Goal: Transaction & Acquisition: Purchase product/service

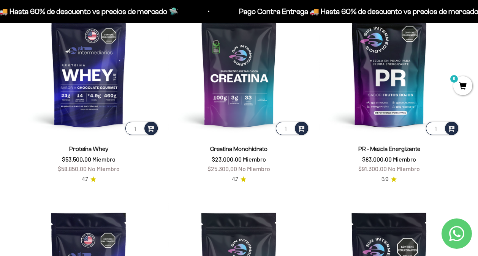
scroll to position [297, 0]
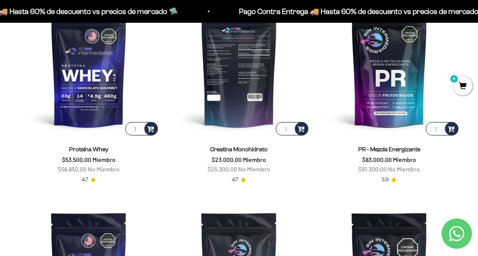
click at [260, 82] on img at bounding box center [238, 66] width 141 height 141
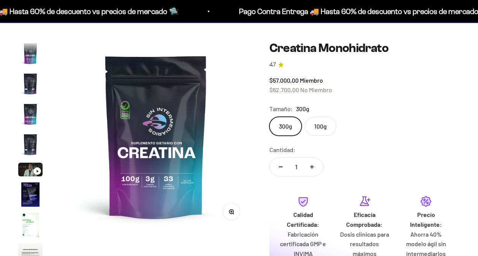
scroll to position [31, 0]
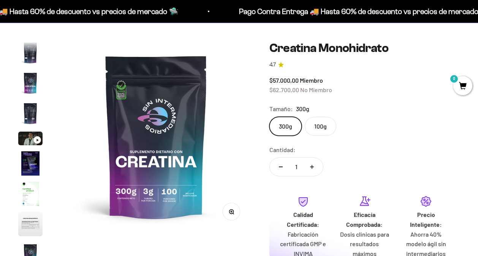
click at [317, 124] on label "100g" at bounding box center [320, 126] width 32 height 19
click at [269, 117] on input "100g" at bounding box center [269, 117] width 0 height 0
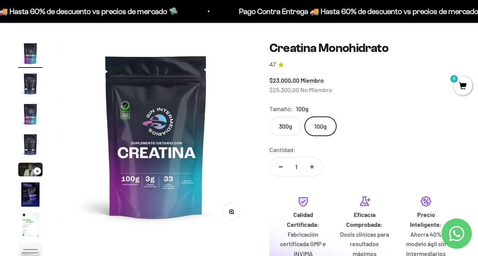
click at [282, 125] on label "300g" at bounding box center [285, 126] width 32 height 19
click at [269, 117] on input "300g" at bounding box center [269, 117] width 0 height 0
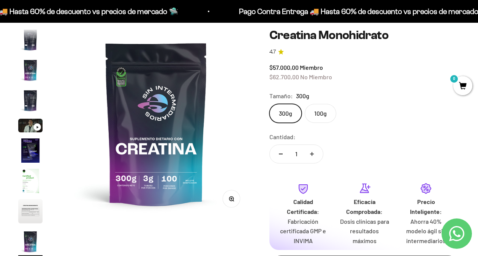
click at [313, 152] on icon "Aumentar cantidad" at bounding box center [312, 154] width 4 height 4
type input "5"
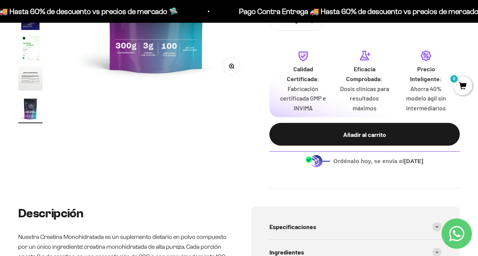
scroll to position [223, 0]
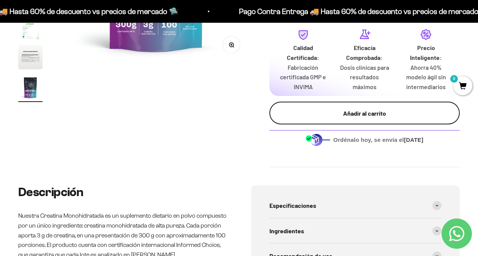
click at [367, 102] on button "Añadir al carrito" at bounding box center [364, 113] width 190 height 23
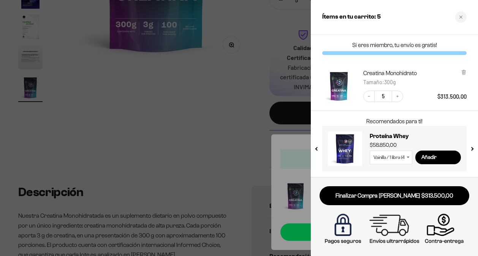
click at [243, 160] on div at bounding box center [239, 128] width 478 height 256
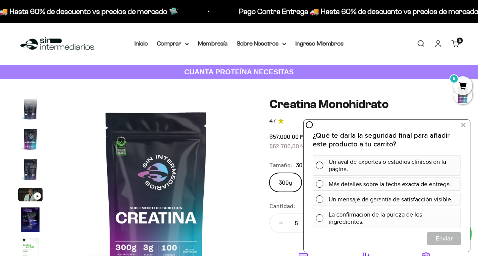
scroll to position [0, 0]
click at [29, 43] on img at bounding box center [57, 44] width 78 height 16
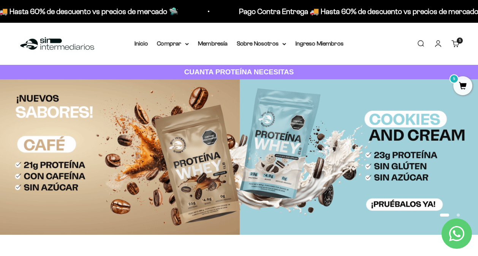
click at [173, 136] on img at bounding box center [239, 157] width 478 height 156
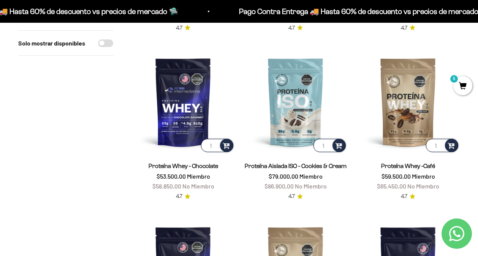
scroll to position [408, 0]
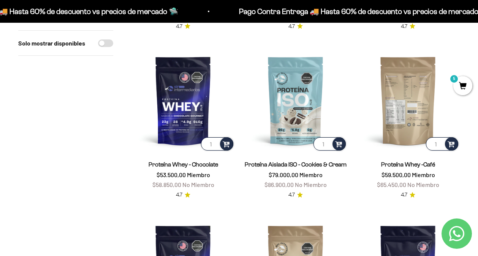
click at [413, 86] on img at bounding box center [407, 100] width 103 height 103
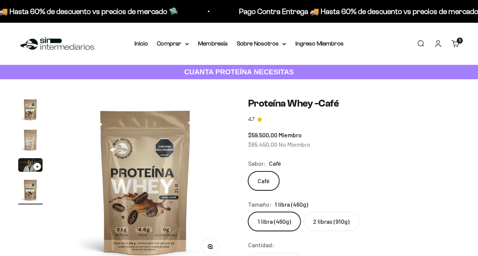
click at [325, 212] on label "2 libras (910g)" at bounding box center [330, 221] width 55 height 19
click at [248, 212] on input "2 libras (910g)" at bounding box center [248, 212] width 0 height 0
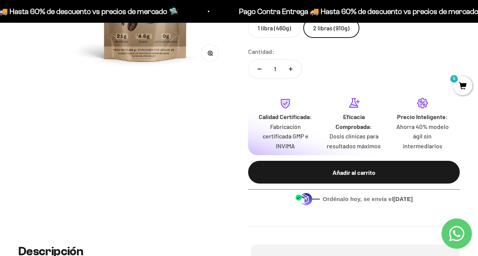
scroll to position [196, 0]
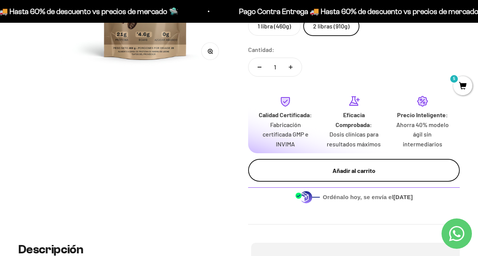
click at [348, 166] on div "Añadir al carrito" at bounding box center [353, 171] width 181 height 10
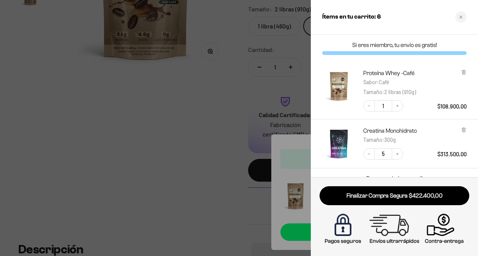
click at [215, 193] on div at bounding box center [239, 128] width 478 height 256
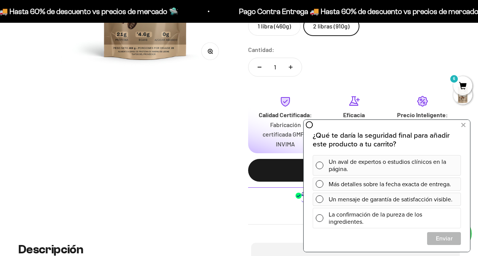
click at [318, 218] on span at bounding box center [319, 218] width 8 height 8
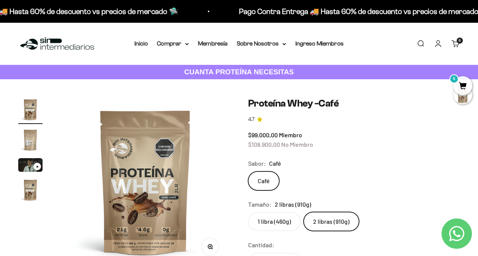
scroll to position [0, 0]
click at [134, 43] on link "Inicio" at bounding box center [140, 43] width 13 height 6
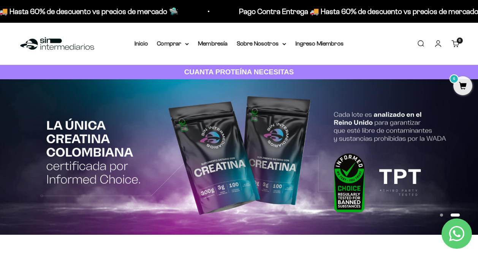
click at [186, 130] on img at bounding box center [239, 157] width 478 height 156
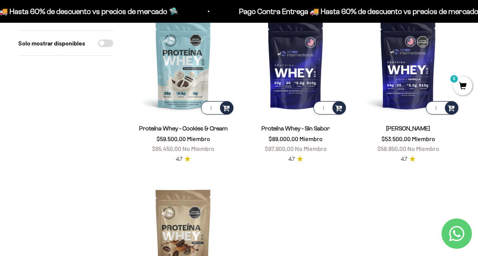
scroll to position [1466, 0]
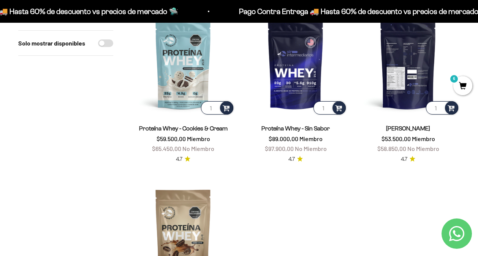
click at [408, 69] on img at bounding box center [407, 64] width 103 height 103
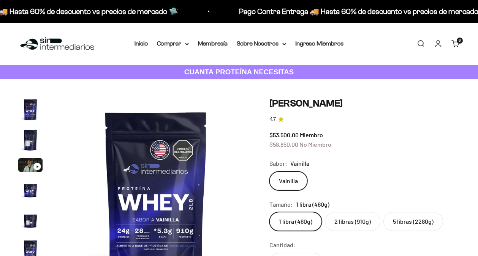
click at [355, 212] on label "2 libras (910g)" at bounding box center [352, 221] width 55 height 19
click at [269, 212] on input "2 libras (910g)" at bounding box center [269, 212] width 0 height 0
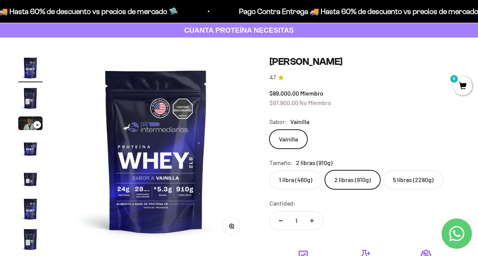
scroll to position [160, 0]
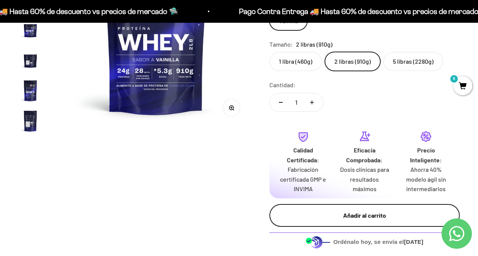
click at [361, 211] on div "Añadir al carrito" at bounding box center [364, 216] width 160 height 10
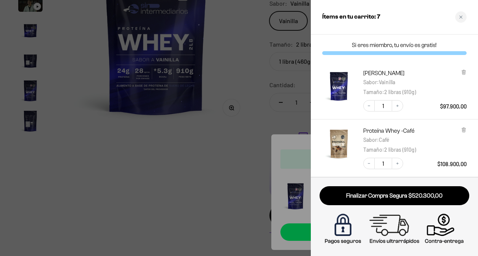
click at [251, 158] on div at bounding box center [239, 128] width 478 height 256
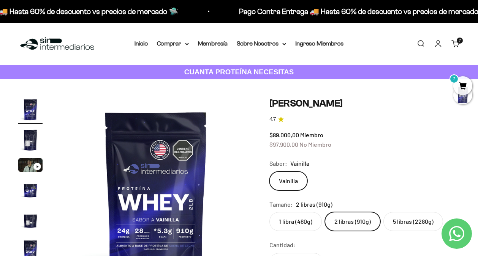
scroll to position [0, 0]
click at [438, 46] on link "Iniciar sesión" at bounding box center [438, 43] width 8 height 8
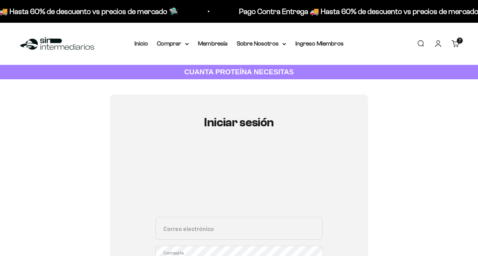
click at [130, 205] on div "Iniciar sesión Correo electrónico Contraseña ¿Olvidaste la contraseña? Iniciar …" at bounding box center [239, 245] width 258 height 300
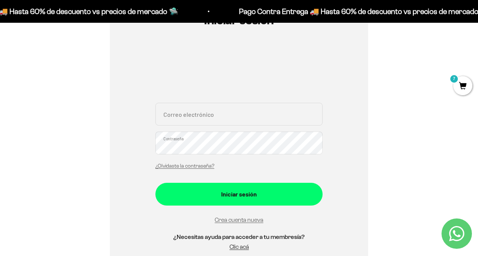
scroll to position [105, 0]
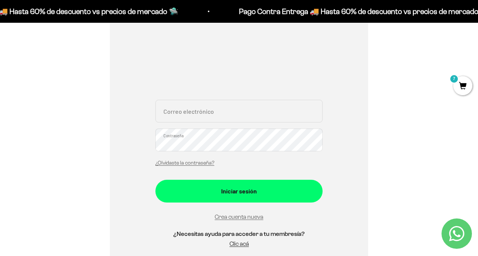
click at [208, 112] on input "Correo electrónico" at bounding box center [238, 111] width 167 height 23
click at [361, 136] on div "Iniciar sesión Correo electrónico Contraseña ¿Olvidaste la contraseña? Iniciar …" at bounding box center [239, 133] width 258 height 288
click at [173, 113] on input "Correo electrónico" at bounding box center [238, 111] width 167 height 23
type input "[EMAIL_ADDRESS][DOMAIN_NAME]"
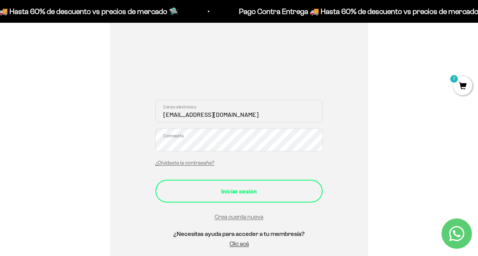
click at [244, 195] on div "Iniciar sesión" at bounding box center [238, 191] width 137 height 10
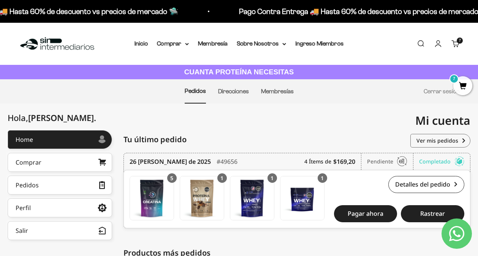
click at [462, 84] on span "7" at bounding box center [462, 85] width 19 height 19
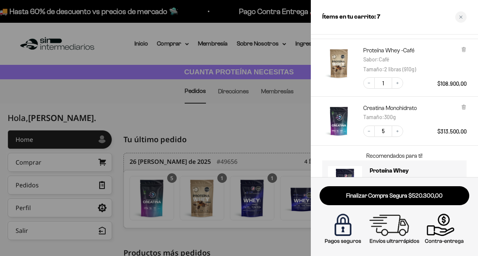
scroll to position [80, 0]
click at [237, 134] on div at bounding box center [239, 128] width 478 height 256
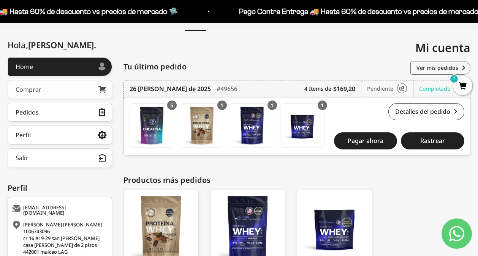
scroll to position [71, 0]
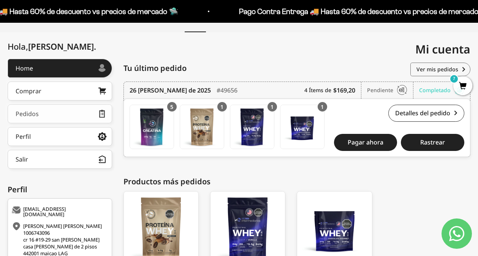
click at [46, 115] on link "Pedidos" at bounding box center [60, 113] width 104 height 19
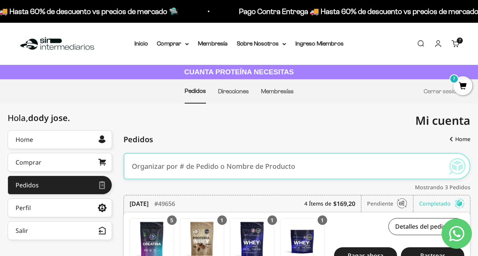
click at [462, 84] on span "7" at bounding box center [462, 85] width 19 height 19
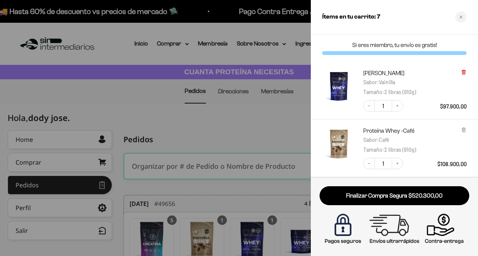
click at [463, 74] on icon at bounding box center [463, 73] width 3 height 4
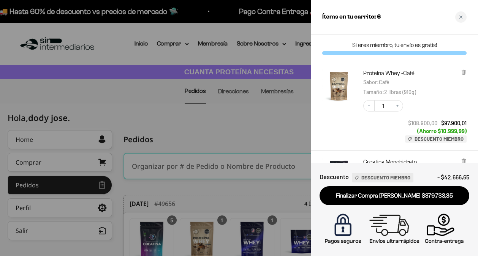
click at [463, 74] on icon at bounding box center [463, 73] width 3 height 4
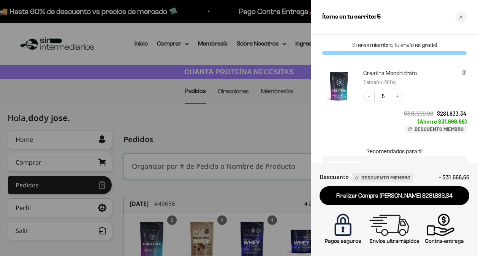
click at [463, 74] on icon at bounding box center [463, 73] width 3 height 4
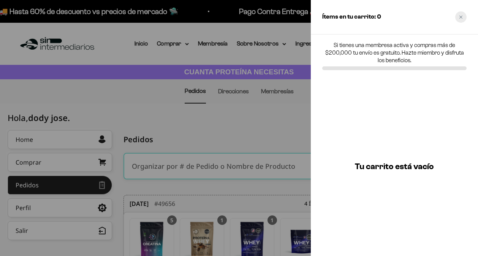
click at [460, 17] on icon "Close cart" at bounding box center [460, 17] width 3 height 3
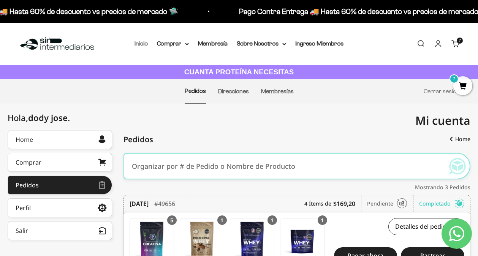
click at [134, 43] on link "Inicio" at bounding box center [140, 43] width 13 height 6
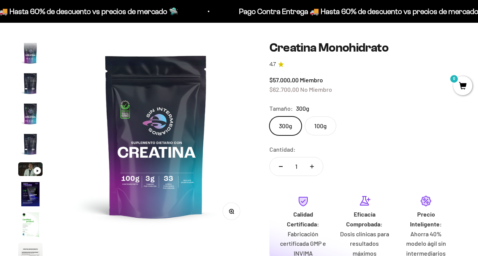
scroll to position [31, 0]
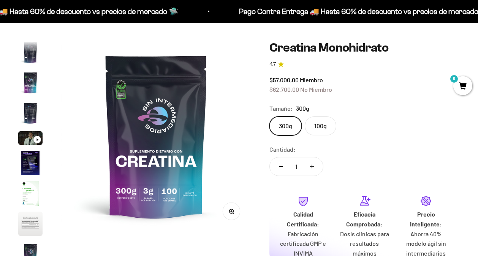
click at [311, 166] on icon "Aumentar cantidad" at bounding box center [312, 167] width 4 height 4
type input "5"
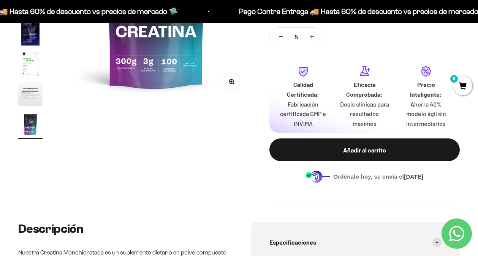
scroll to position [190, 0]
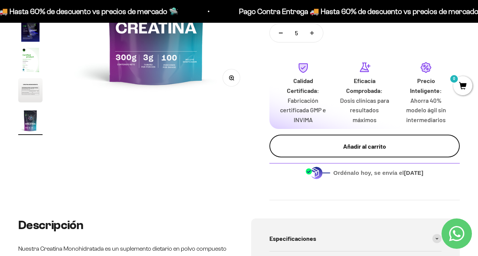
click at [336, 142] on div "Añadir al carrito" at bounding box center [364, 147] width 160 height 10
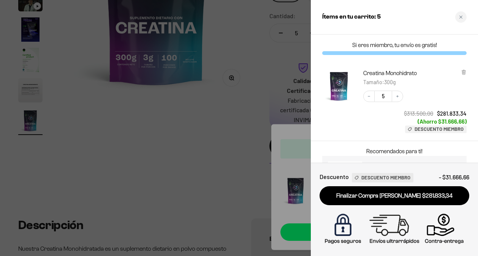
click at [233, 188] on div at bounding box center [239, 128] width 478 height 256
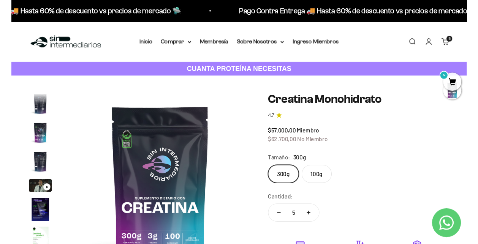
scroll to position [0, 0]
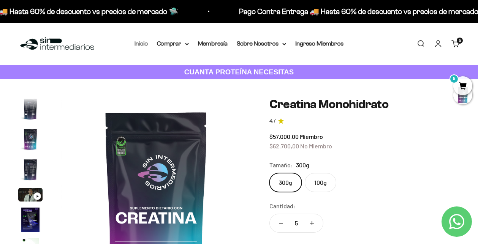
click at [134, 46] on link "Inicio" at bounding box center [140, 43] width 13 height 6
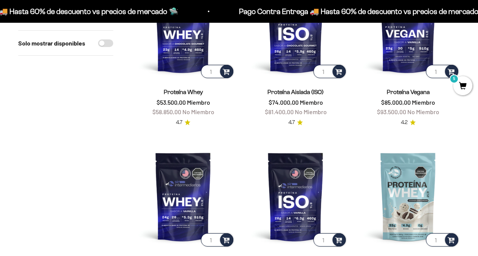
scroll to position [230, 0]
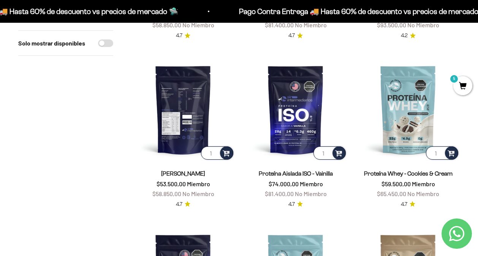
click at [180, 105] on img at bounding box center [182, 109] width 103 height 103
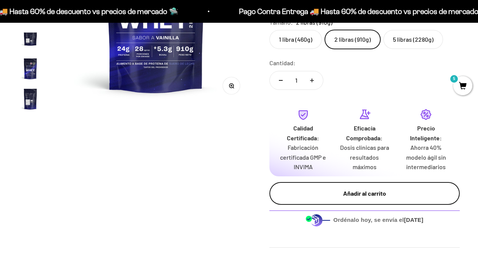
scroll to position [184, 0]
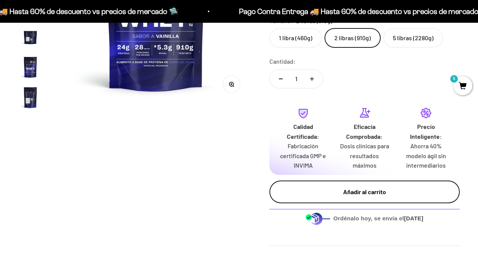
click at [365, 197] on button "Añadir al carrito" at bounding box center [364, 192] width 190 height 23
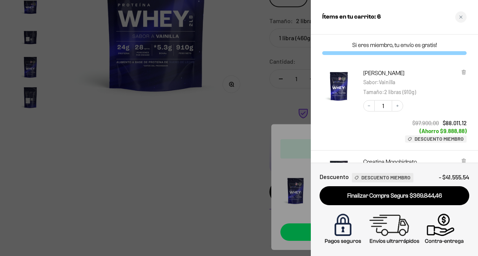
click at [250, 158] on div at bounding box center [239, 128] width 478 height 256
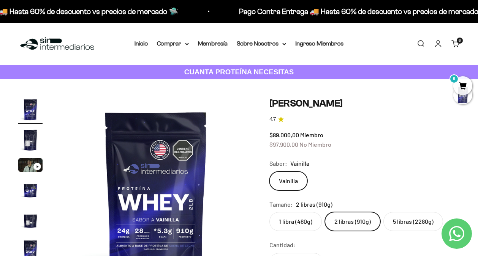
scroll to position [0, 0]
click at [64, 44] on img at bounding box center [57, 44] width 78 height 16
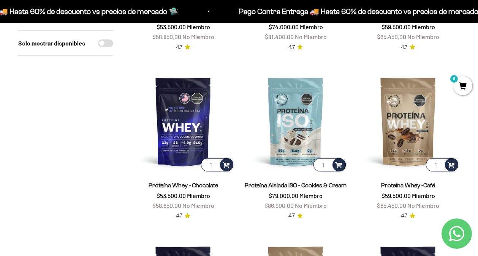
scroll to position [398, 0]
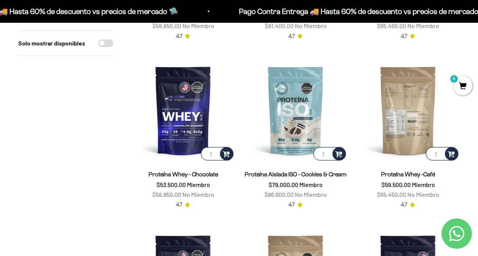
click at [412, 118] on img at bounding box center [407, 110] width 103 height 103
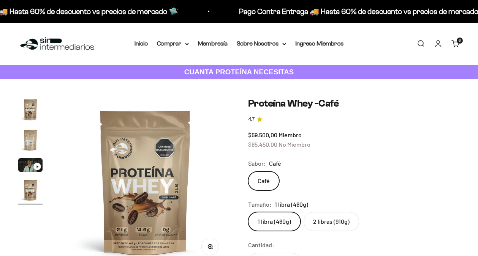
click at [328, 212] on label "2 libras (910g)" at bounding box center [330, 221] width 55 height 19
click at [248, 212] on input "2 libras (910g)" at bounding box center [248, 212] width 0 height 0
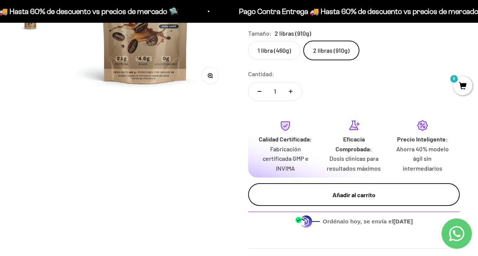
scroll to position [174, 0]
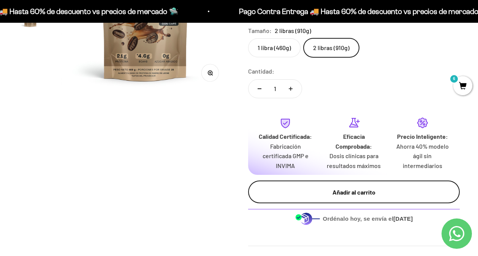
click at [360, 189] on div "Añadir al carrito" at bounding box center [353, 193] width 181 height 10
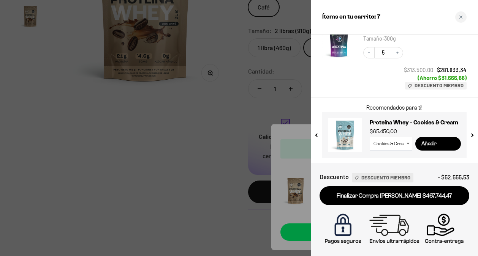
scroll to position [219, 0]
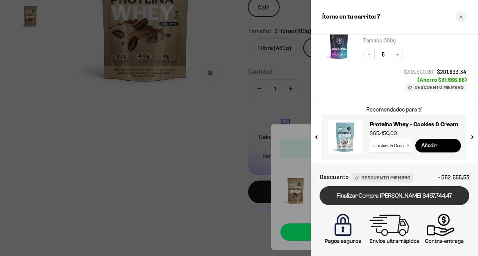
click at [382, 193] on link "Finalizar Compra [PERSON_NAME] $467.744,47" at bounding box center [394, 195] width 150 height 19
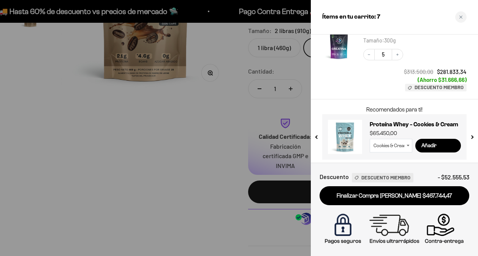
click at [123, 118] on div at bounding box center [239, 128] width 478 height 256
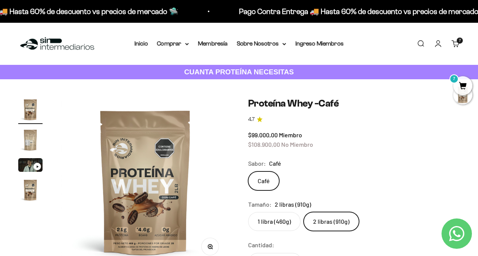
scroll to position [0, 0]
click at [59, 45] on img at bounding box center [57, 44] width 78 height 16
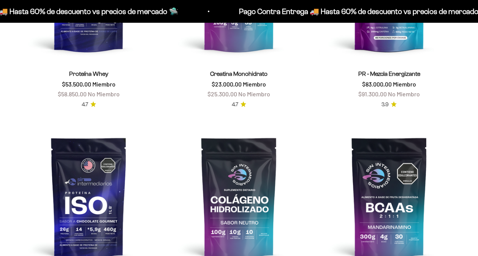
scroll to position [464, 0]
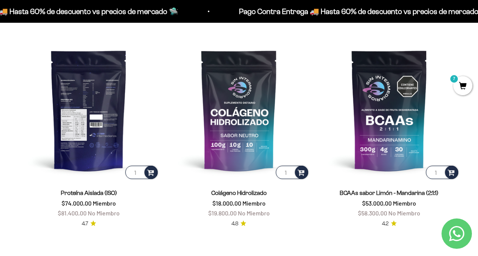
click at [88, 125] on img at bounding box center [88, 110] width 141 height 141
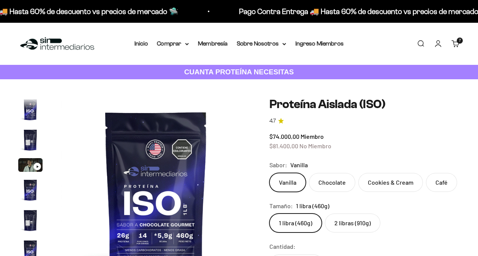
click at [363, 223] on label "2 libras (910g)" at bounding box center [352, 223] width 55 height 19
click at [269, 214] on input "2 libras (910g)" at bounding box center [269, 213] width 0 height 0
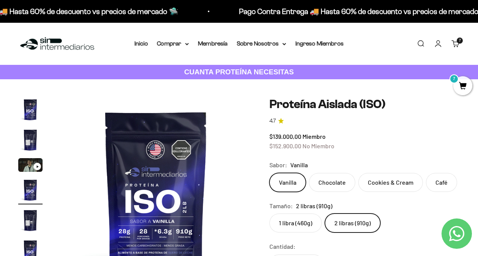
click at [33, 44] on img at bounding box center [57, 44] width 78 height 16
